Goal: Find specific page/section: Find specific page/section

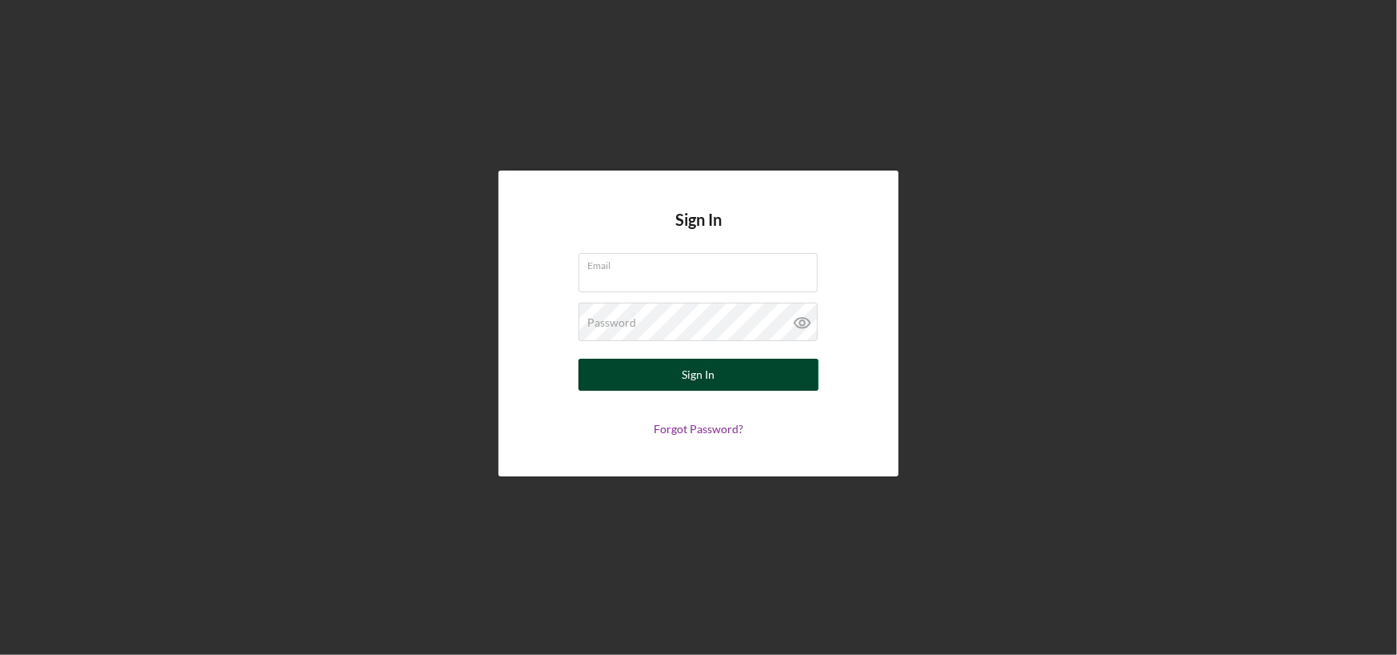
type input "[PERSON_NAME][EMAIL_ADDRESS][DOMAIN_NAME]"
click at [694, 372] on div "Sign In" at bounding box center [699, 375] width 33 height 32
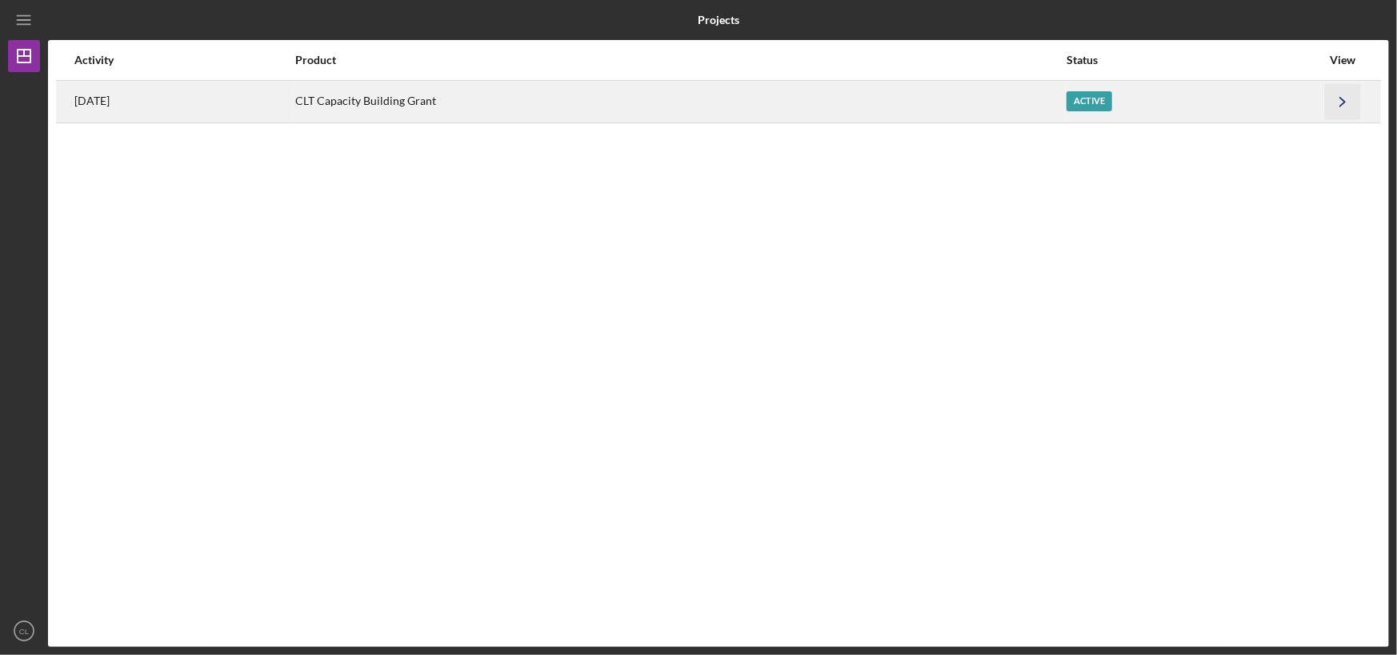
click at [1344, 98] on icon "Icon/Navigate" at bounding box center [1343, 101] width 36 height 36
